Goal: Task Accomplishment & Management: Complete application form

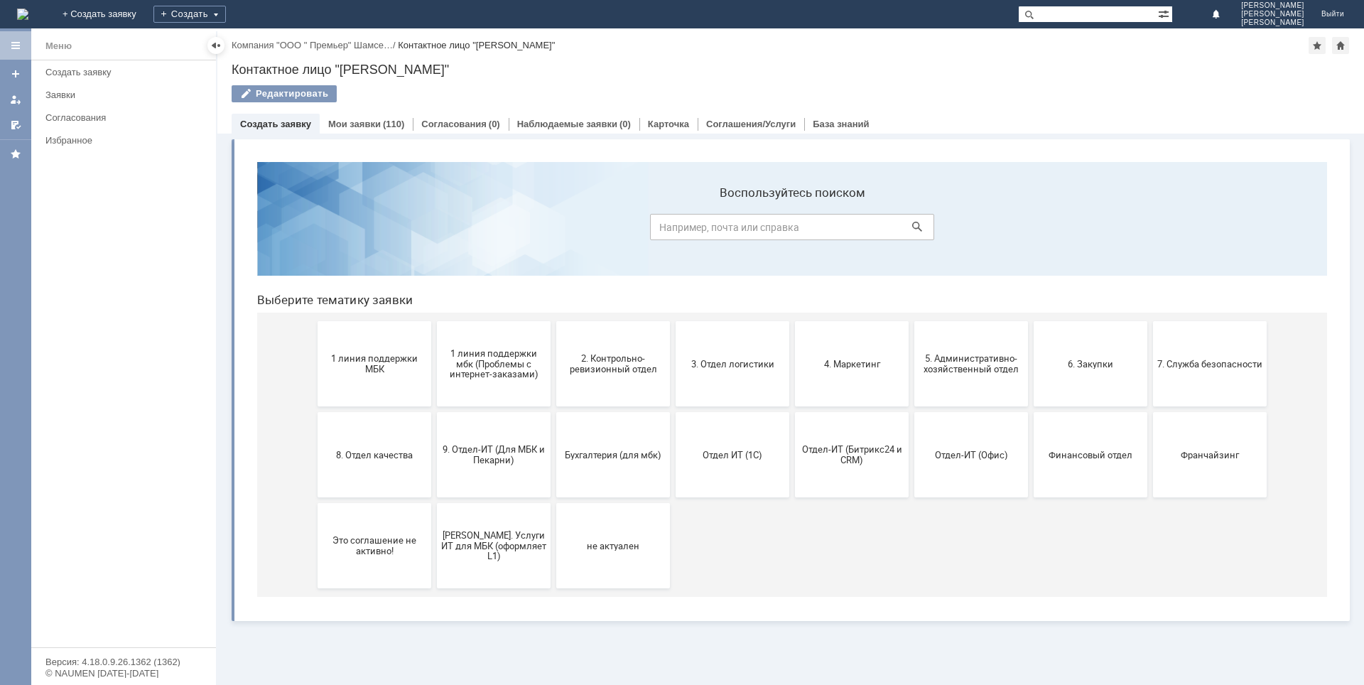
click at [0, 601] on div at bounding box center [15, 356] width 31 height 656
click at [359, 119] on link "Мои заявки" at bounding box center [354, 124] width 53 height 11
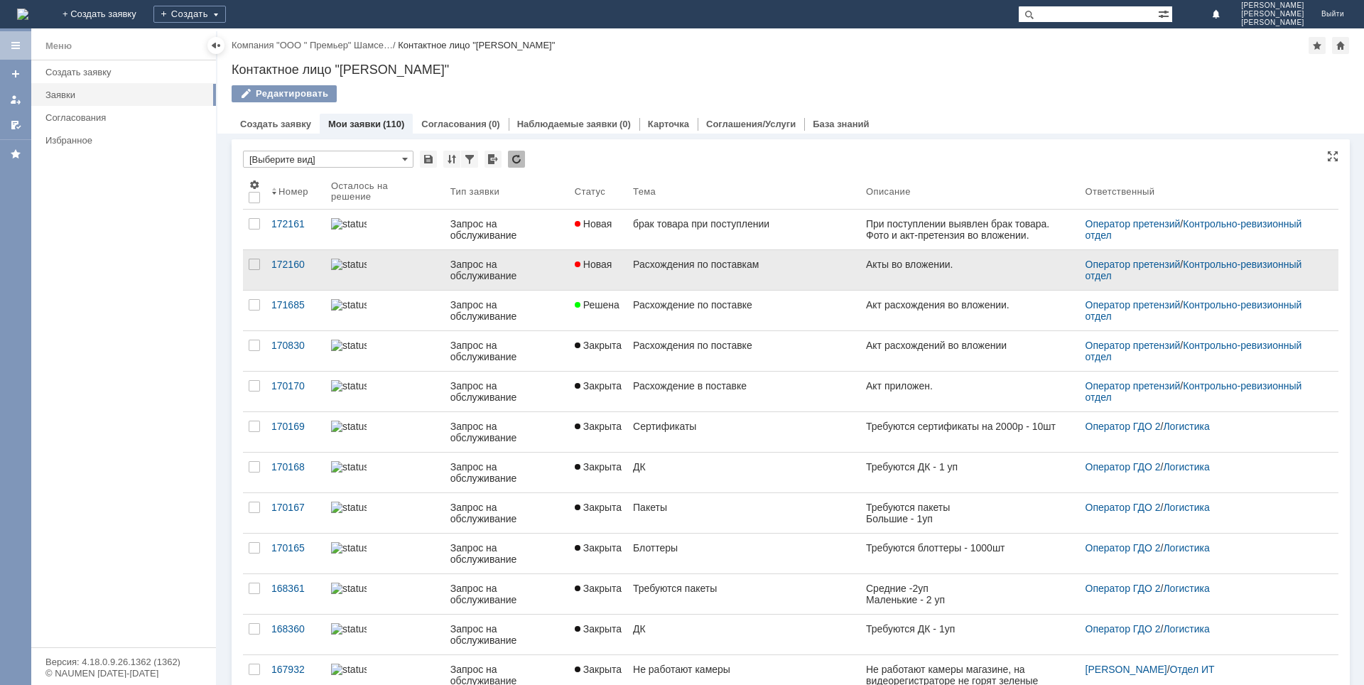
click at [664, 268] on div "Расхождения по поставкам" at bounding box center [744, 264] width 222 height 11
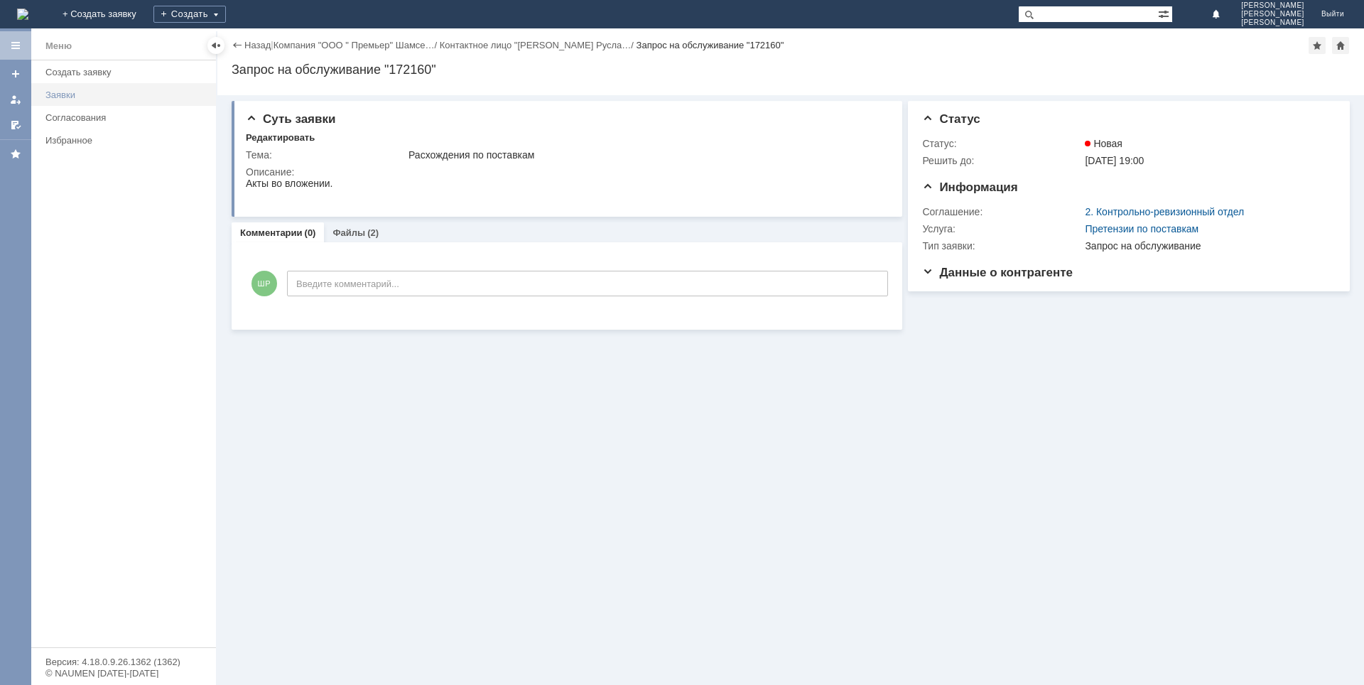
click at [93, 92] on div "Заявки" at bounding box center [126, 95] width 162 height 11
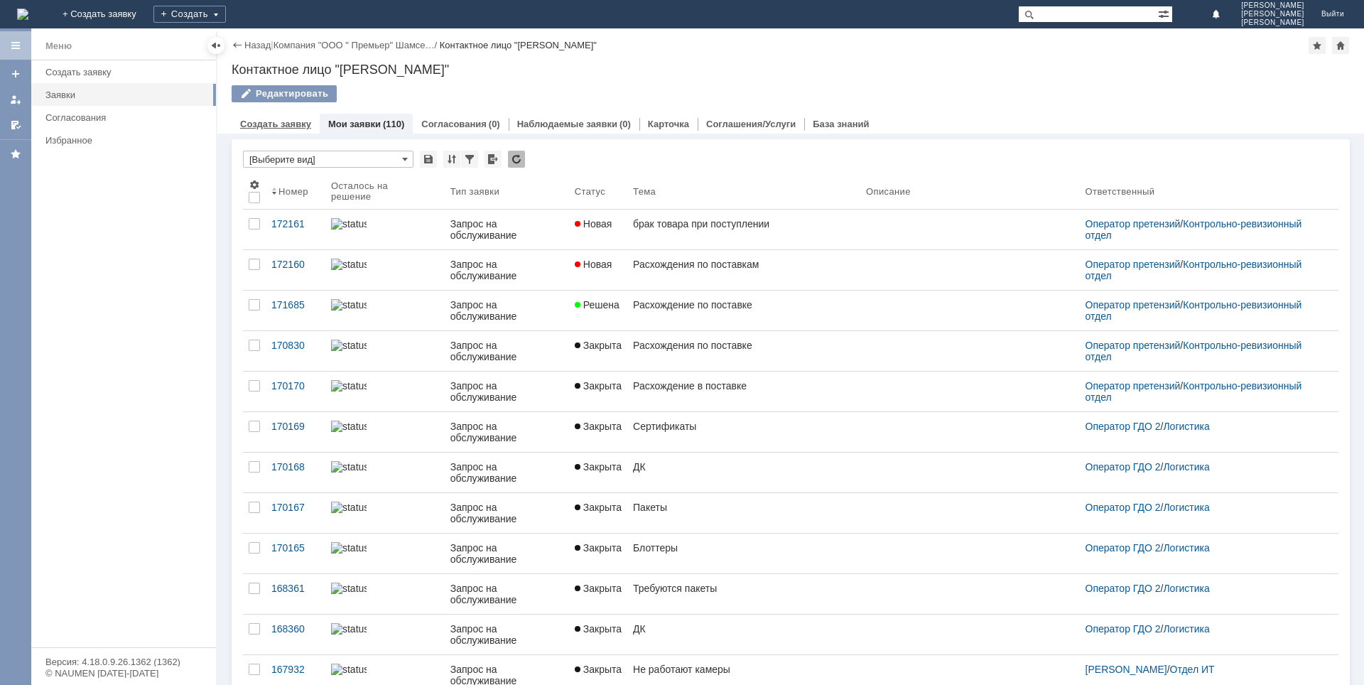
click at [282, 124] on link "Создать заявку" at bounding box center [275, 124] width 71 height 11
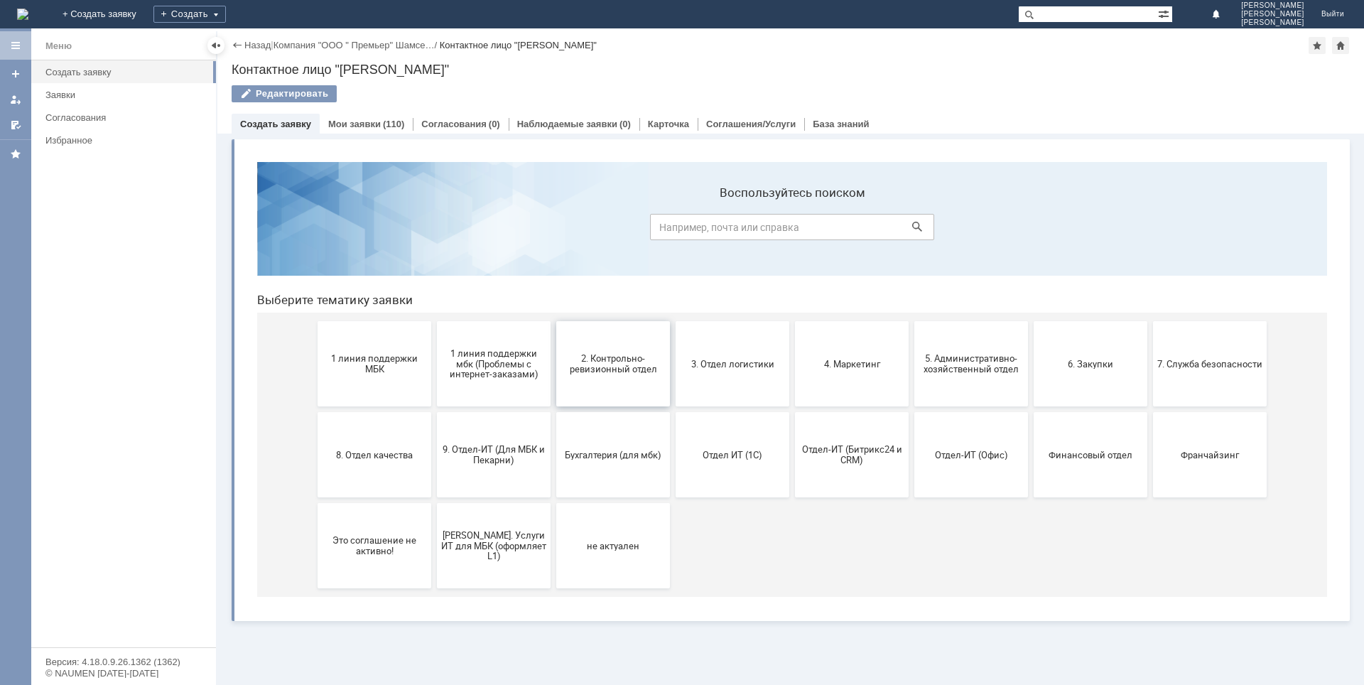
click at [595, 368] on span "2. Контрольно-ревизионный отдел" at bounding box center [612, 363] width 105 height 21
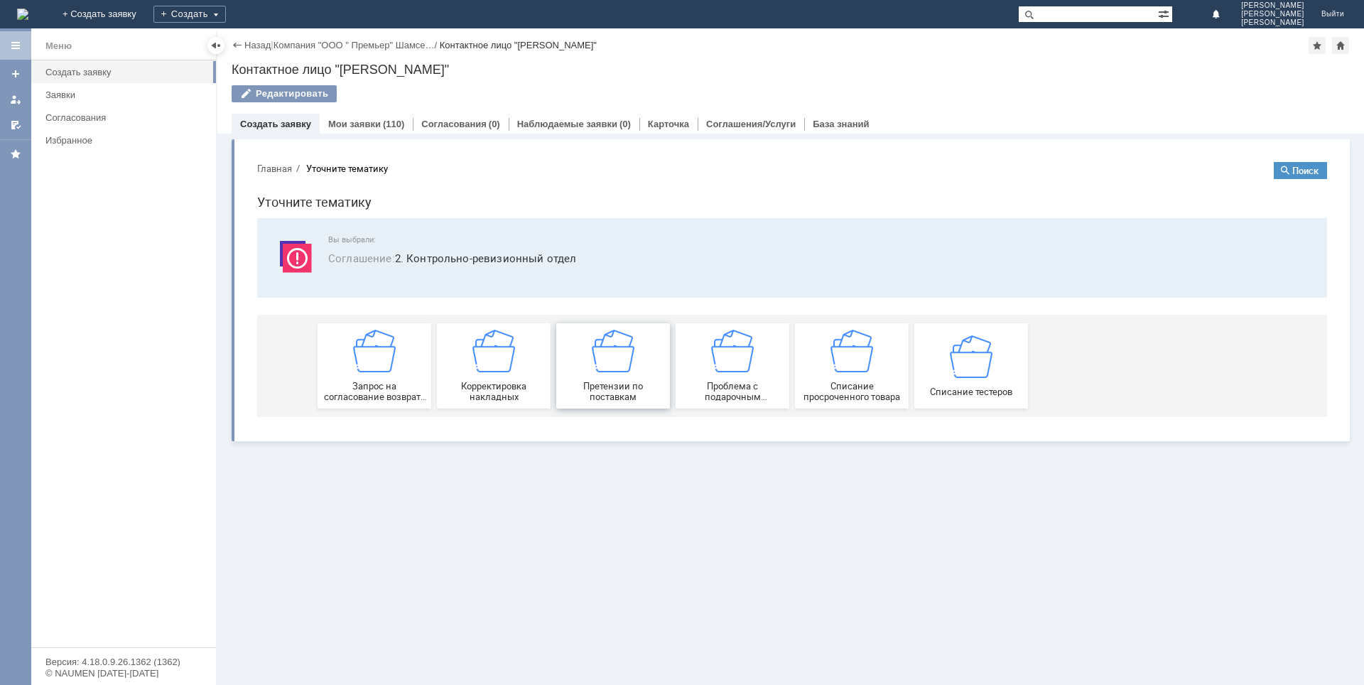
click at [629, 396] on span "Претензии по поставкам" at bounding box center [612, 391] width 105 height 21
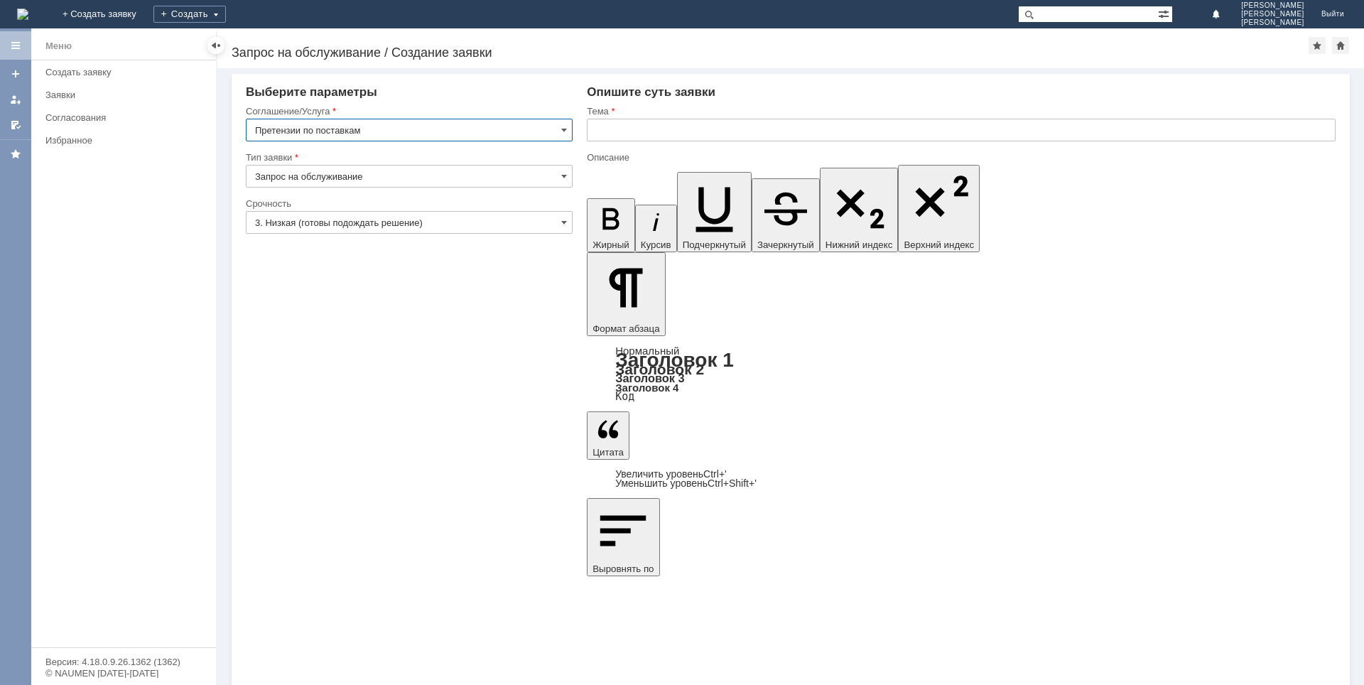
click at [280, 225] on input "3. Низкая (готовы подождать решение)" at bounding box center [409, 222] width 327 height 23
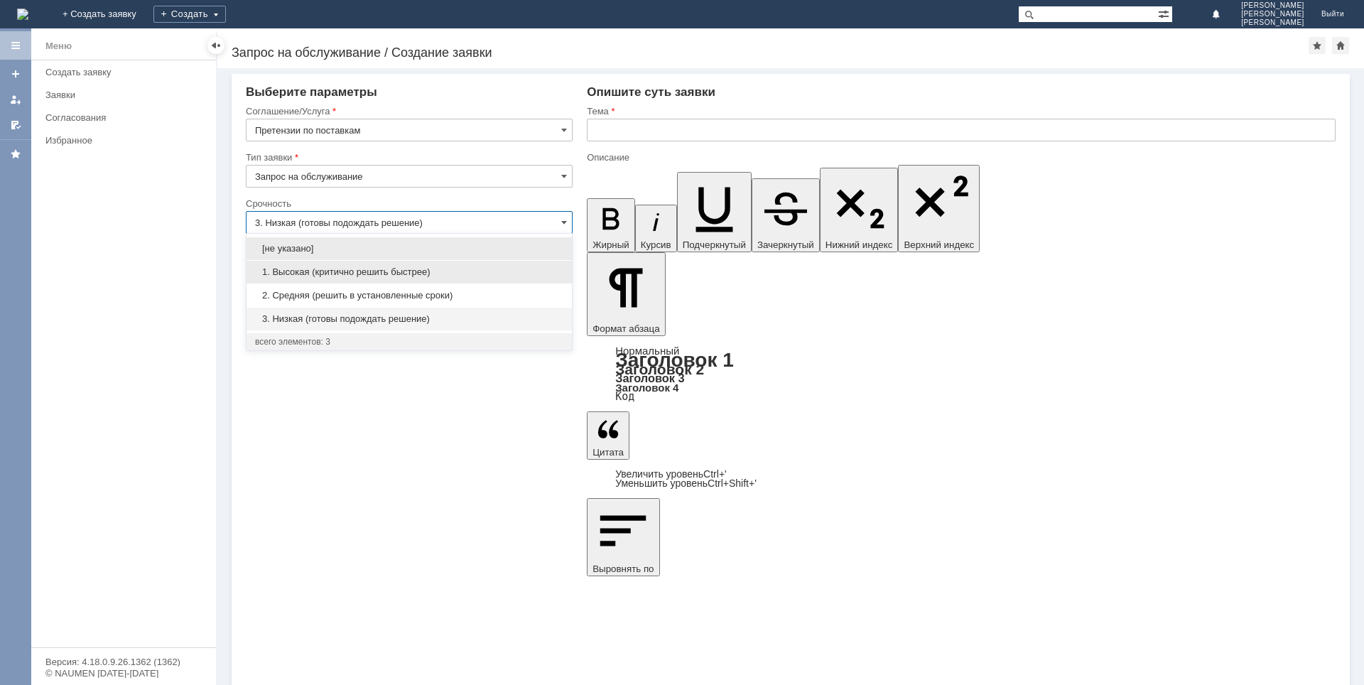
click at [280, 278] on div "1. Высокая (критично решить быстрее)" at bounding box center [409, 272] width 325 height 23
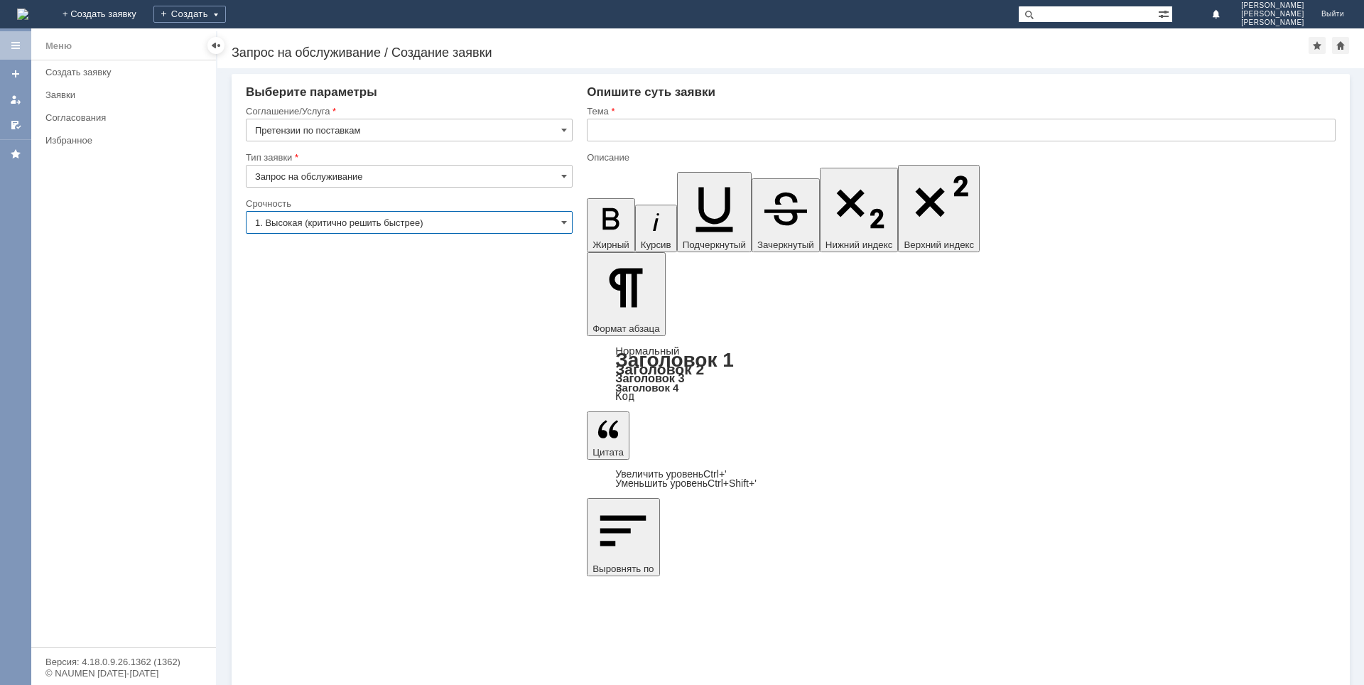
type input "1. Высокая (критично решить быстрее)"
click at [646, 139] on input "text" at bounding box center [961, 130] width 749 height 23
type input "П"
type input "[PERSON_NAME]"
type input "О"
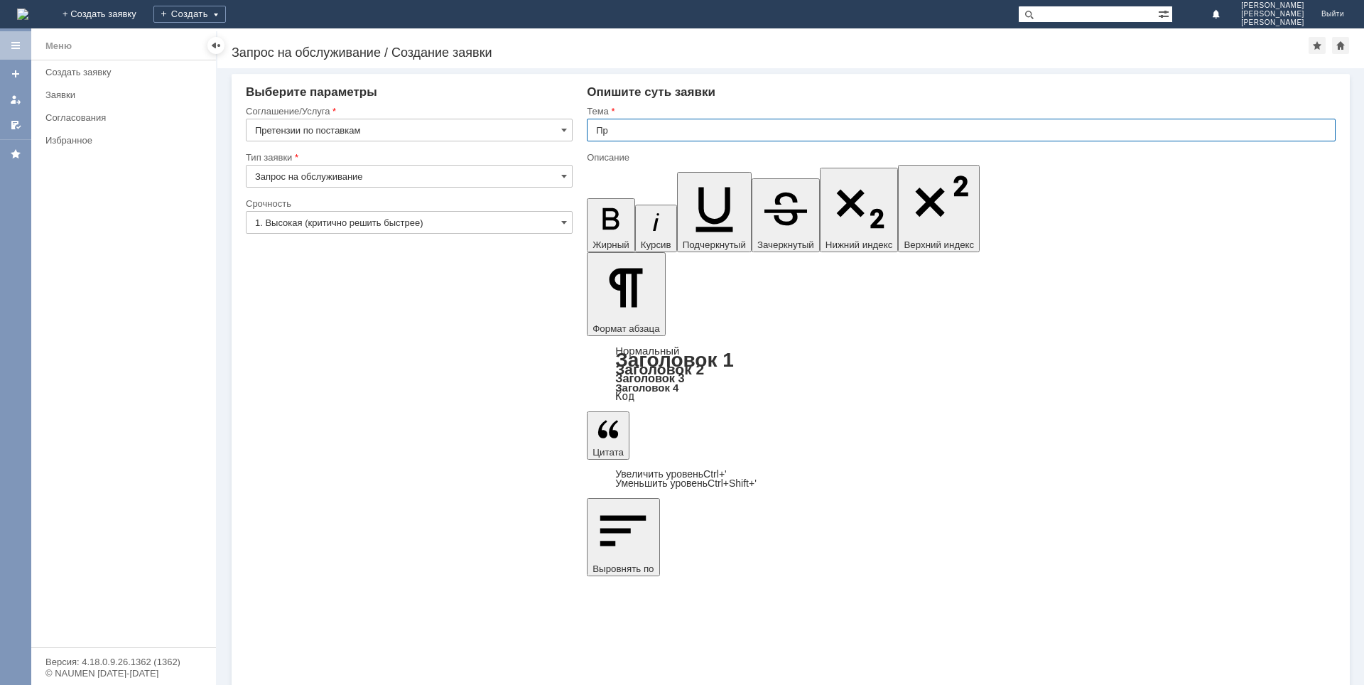
type input "П"
click at [678, 134] on input "Расхождения в ипотавке" at bounding box center [961, 130] width 749 height 23
type input "Расхождения в поставке"
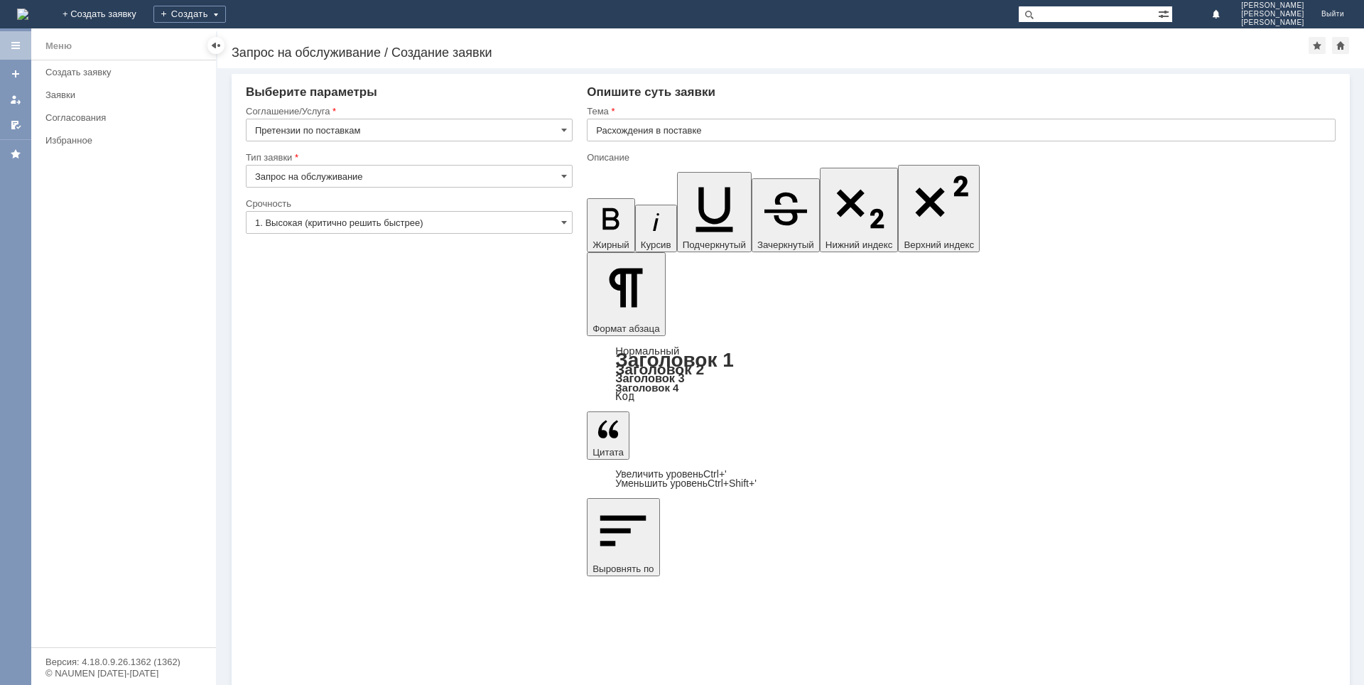
drag, startPoint x: 973, startPoint y: 4478, endPoint x: 980, endPoint y: 4494, distance: 17.8
